Goal: Communication & Community: Answer question/provide support

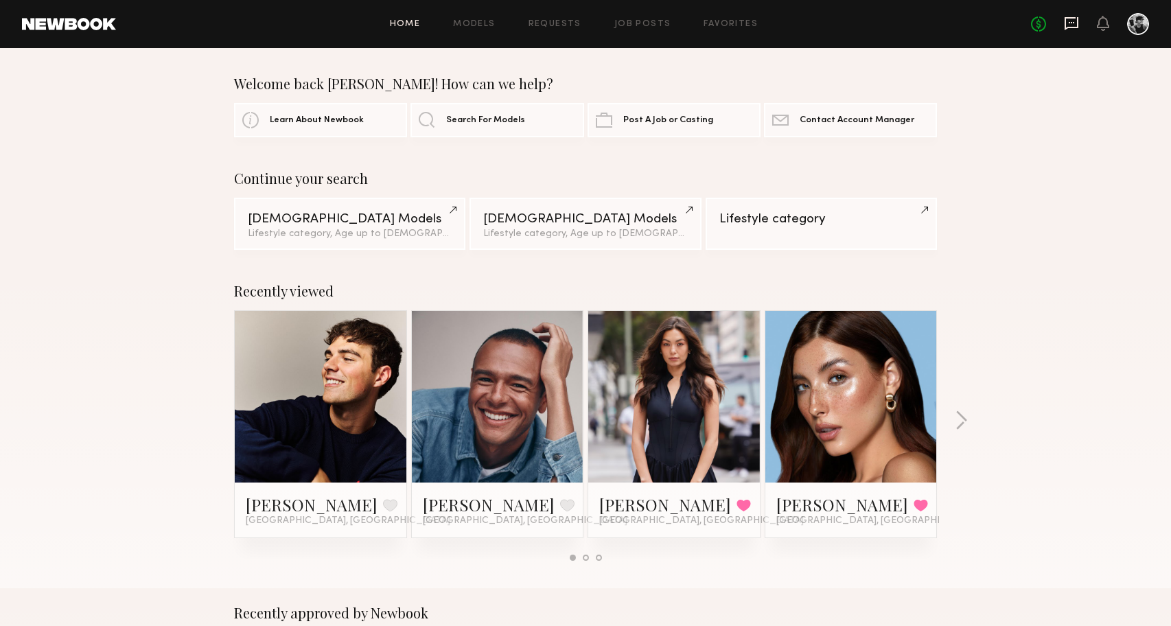
click at [1074, 23] on icon at bounding box center [1071, 23] width 15 height 15
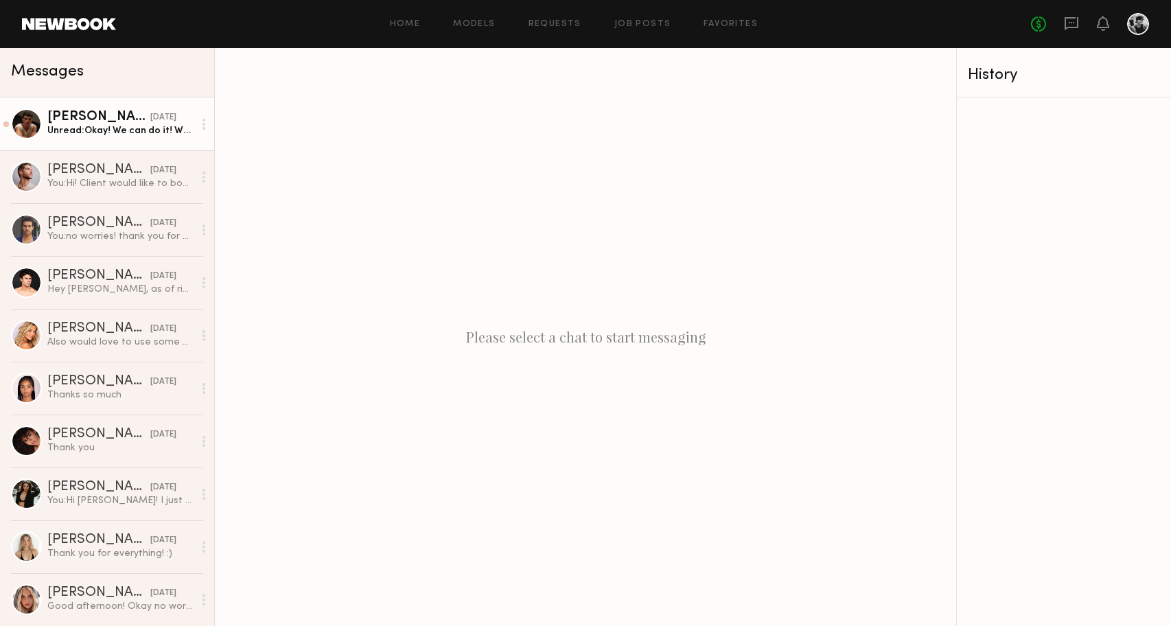
click at [109, 127] on div "Unread: Okay! We can do it! Where in oc" at bounding box center [120, 130] width 146 height 13
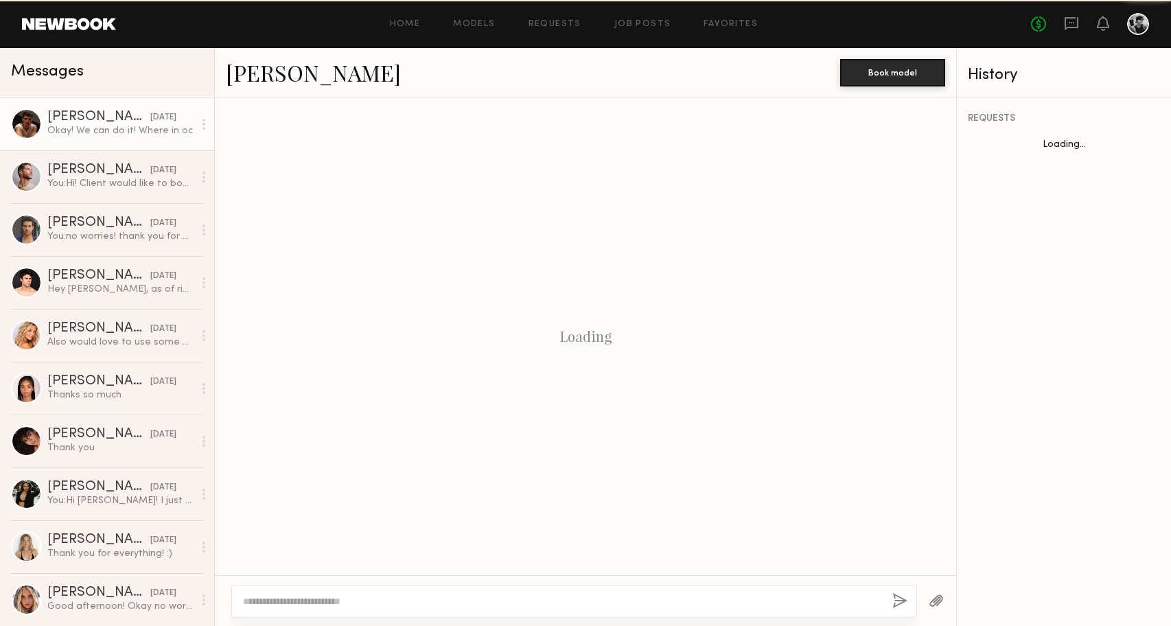
scroll to position [461, 0]
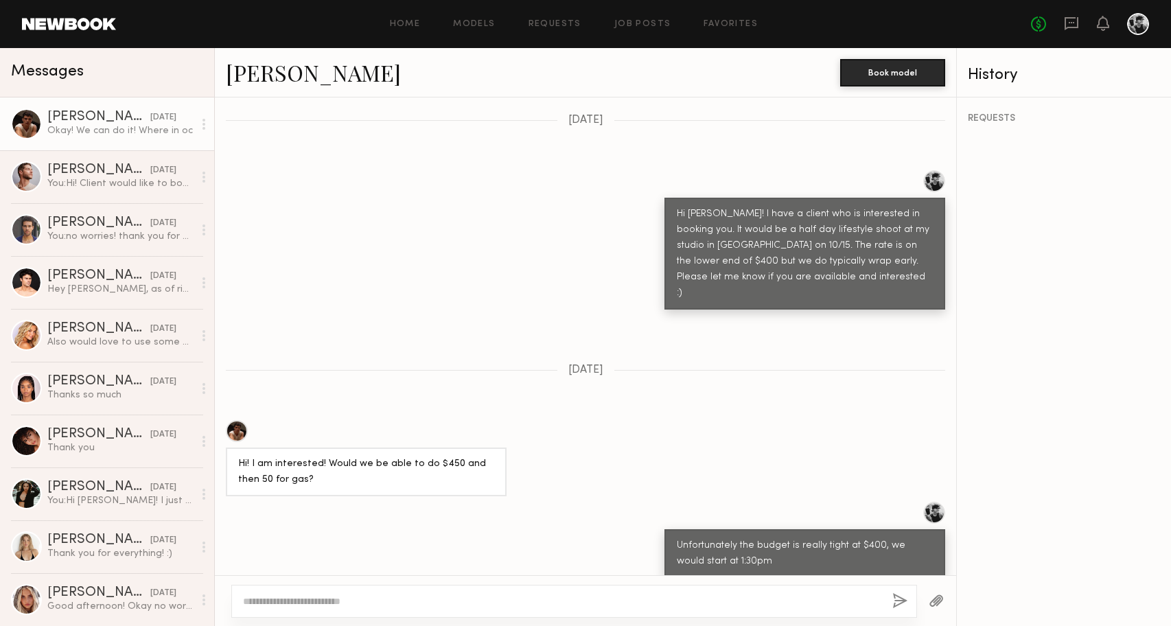
click at [467, 599] on textarea at bounding box center [562, 601] width 638 height 14
click at [500, 602] on textarea "**********" at bounding box center [562, 601] width 638 height 14
type textarea "**********"
click at [896, 603] on button "button" at bounding box center [899, 601] width 15 height 17
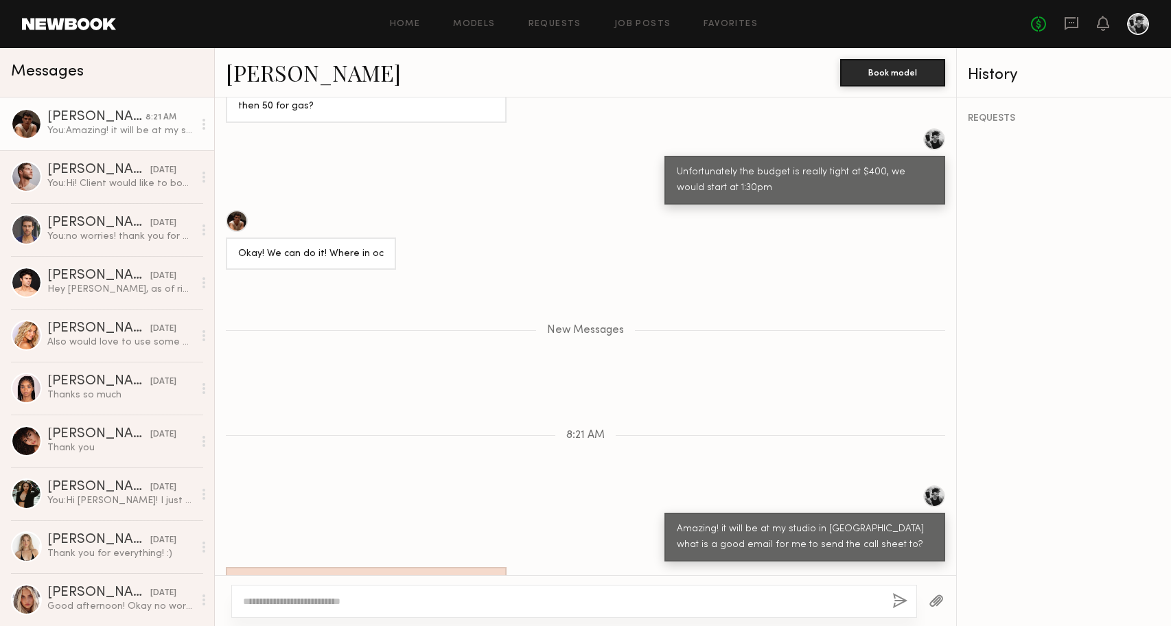
scroll to position [899, 0]
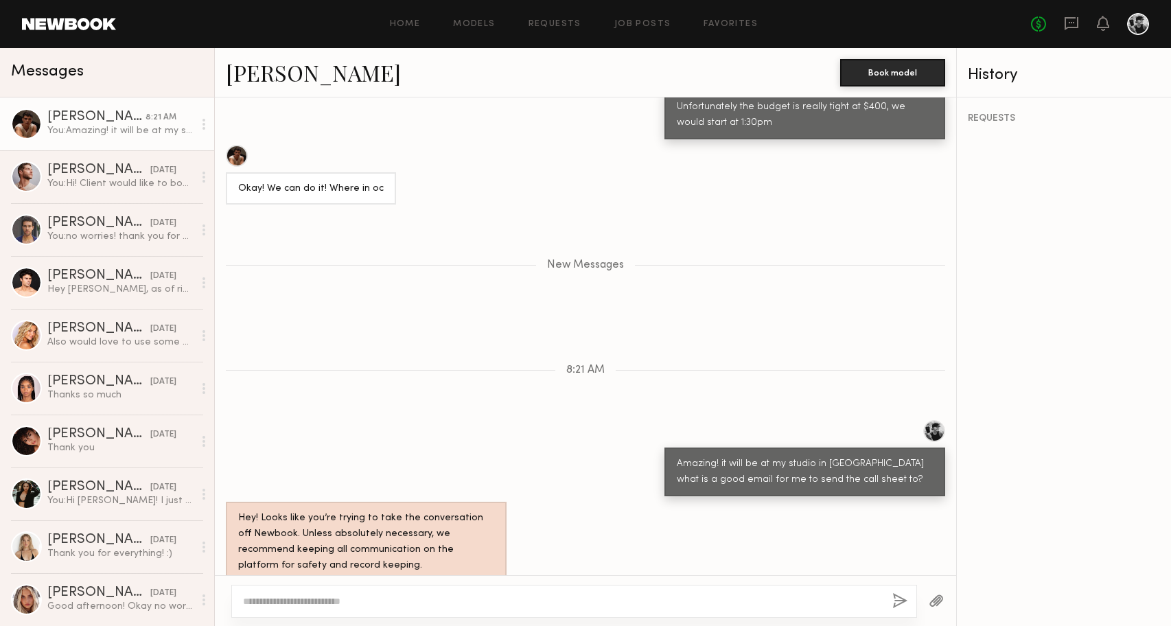
click at [251, 73] on link "[PERSON_NAME]" at bounding box center [313, 73] width 175 height 30
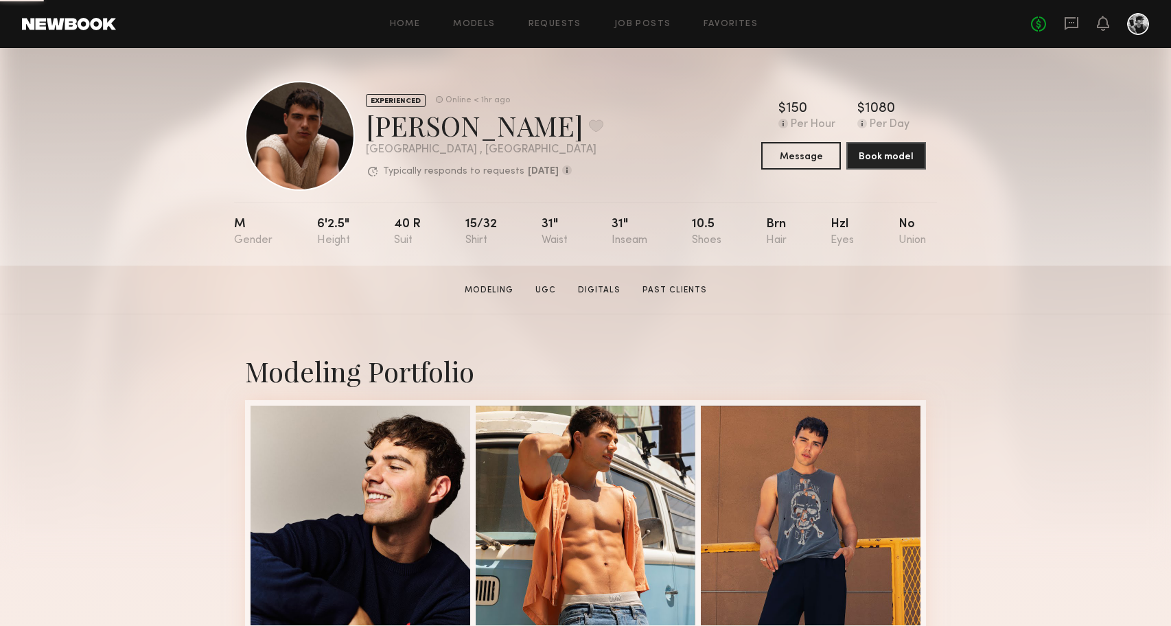
click at [1081, 25] on div "No fees up to $5,000" at bounding box center [1090, 24] width 118 height 22
click at [1074, 25] on icon at bounding box center [1071, 23] width 15 height 15
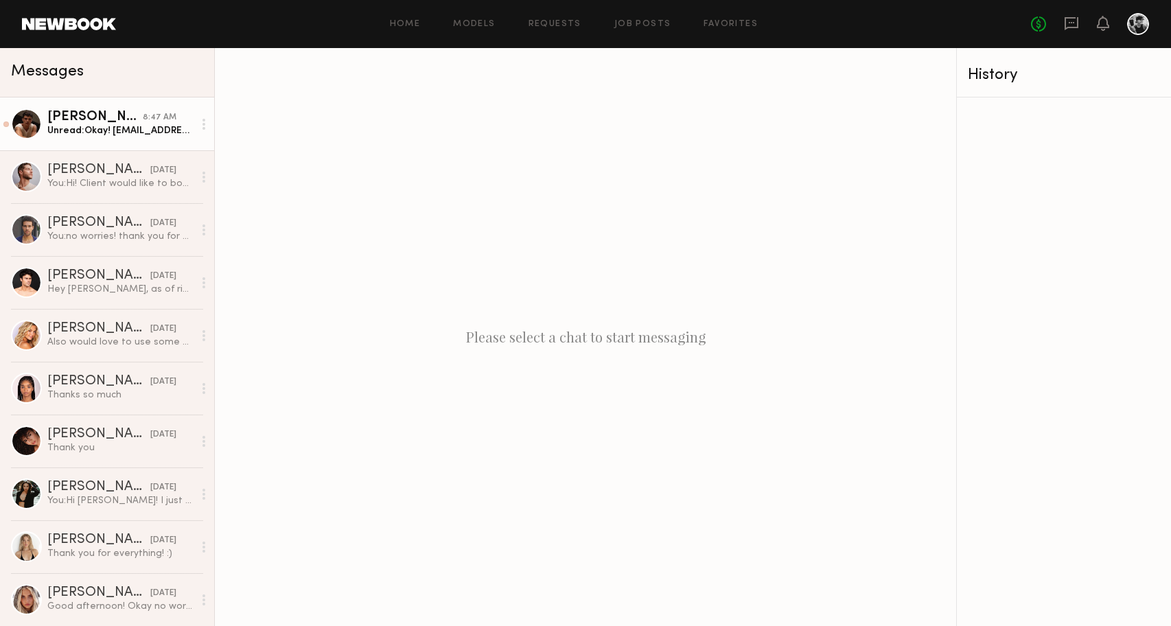
click at [135, 135] on div "Unread: Okay! sterlingraider@gmail.com" at bounding box center [120, 130] width 146 height 13
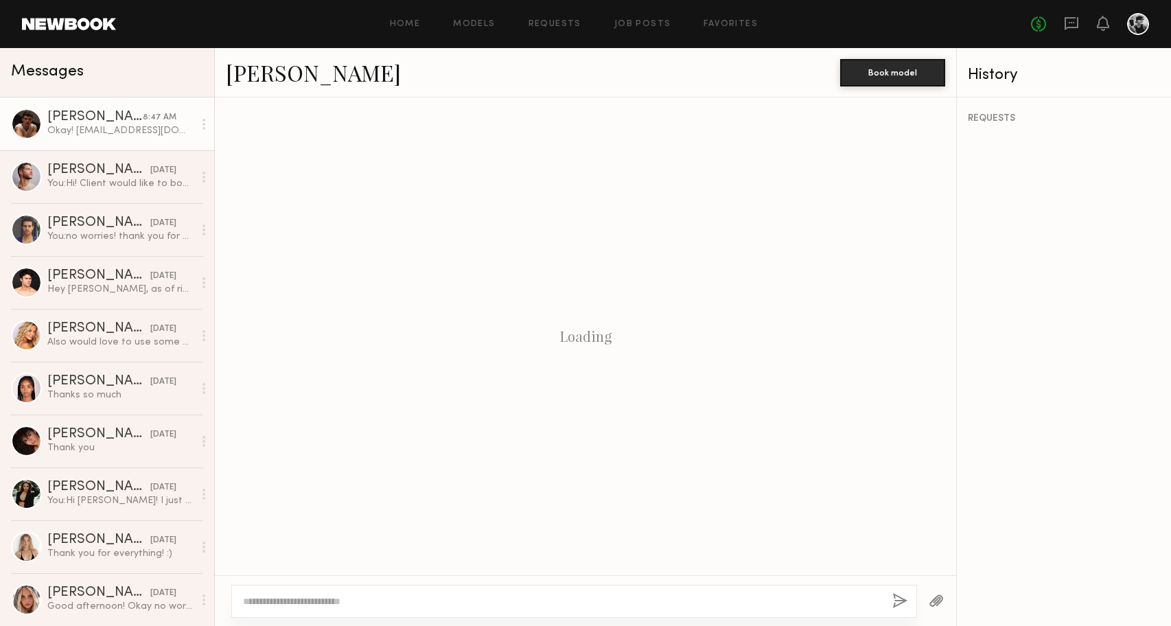
scroll to position [794, 0]
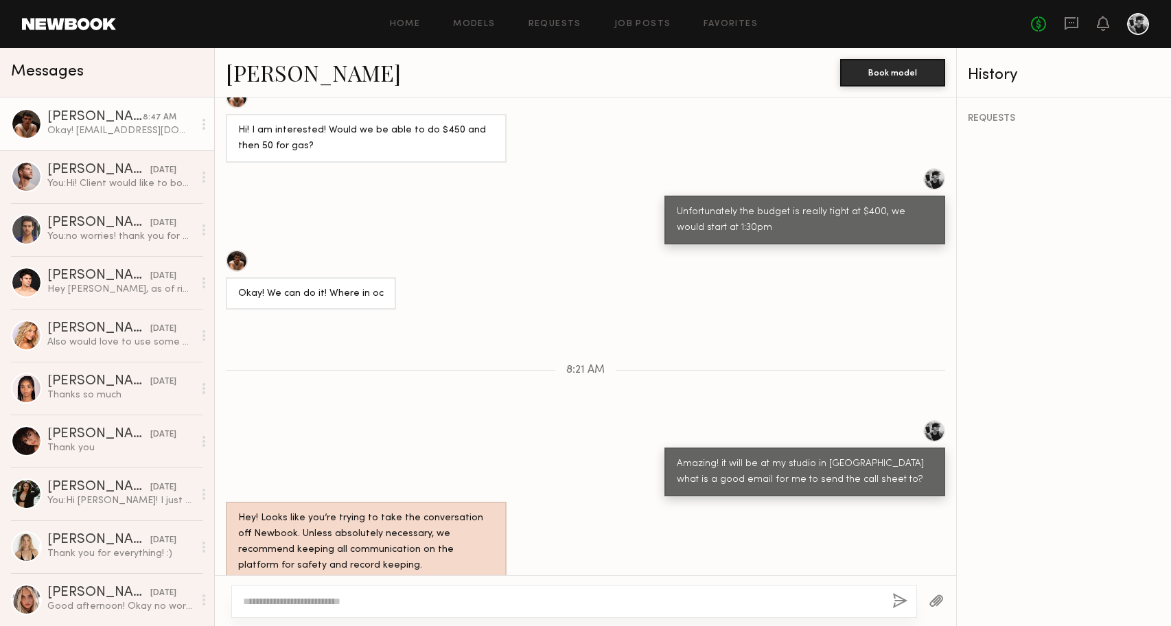
drag, startPoint x: 380, startPoint y: 548, endPoint x: 267, endPoint y: 546, distance: 113.3
click at [267, 588] on div "Okay! [EMAIL_ADDRESS][DOMAIN_NAME]" at bounding box center [335, 604] width 218 height 33
copy div "sterlingraider@gmail.com"
